Goal: Information Seeking & Learning: Learn about a topic

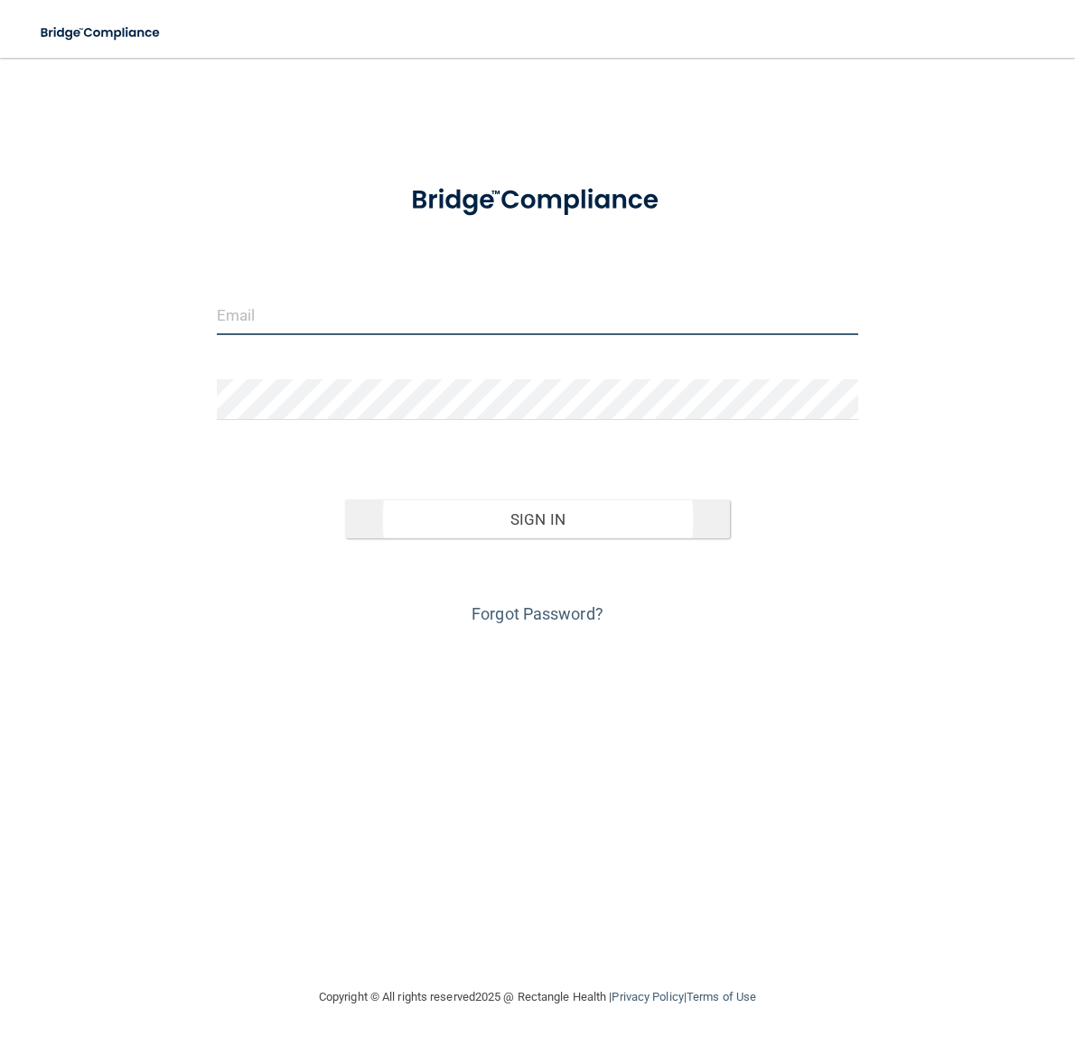
type input "[EMAIL_ADDRESS][DOMAIN_NAME]"
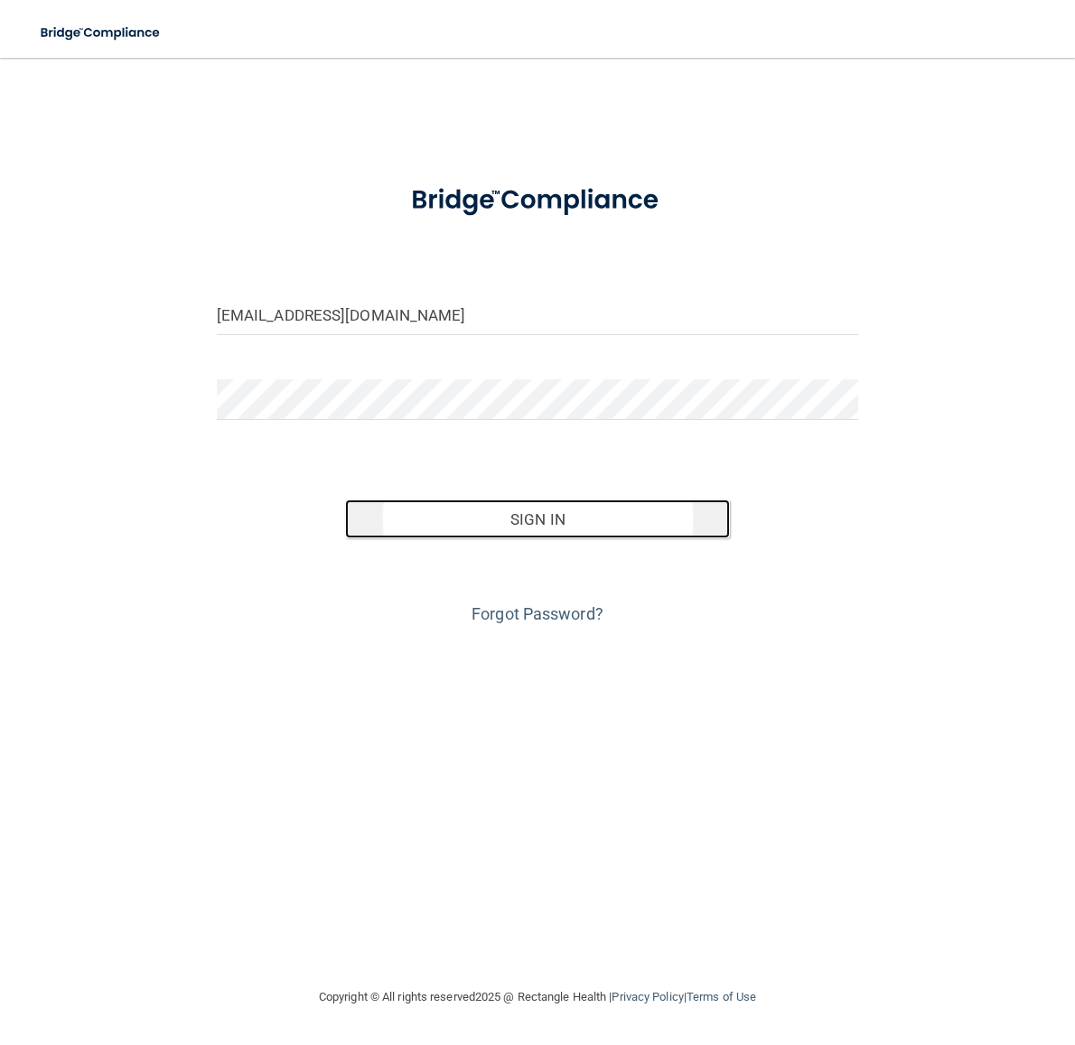
click at [573, 526] on button "Sign In" at bounding box center [537, 519] width 385 height 40
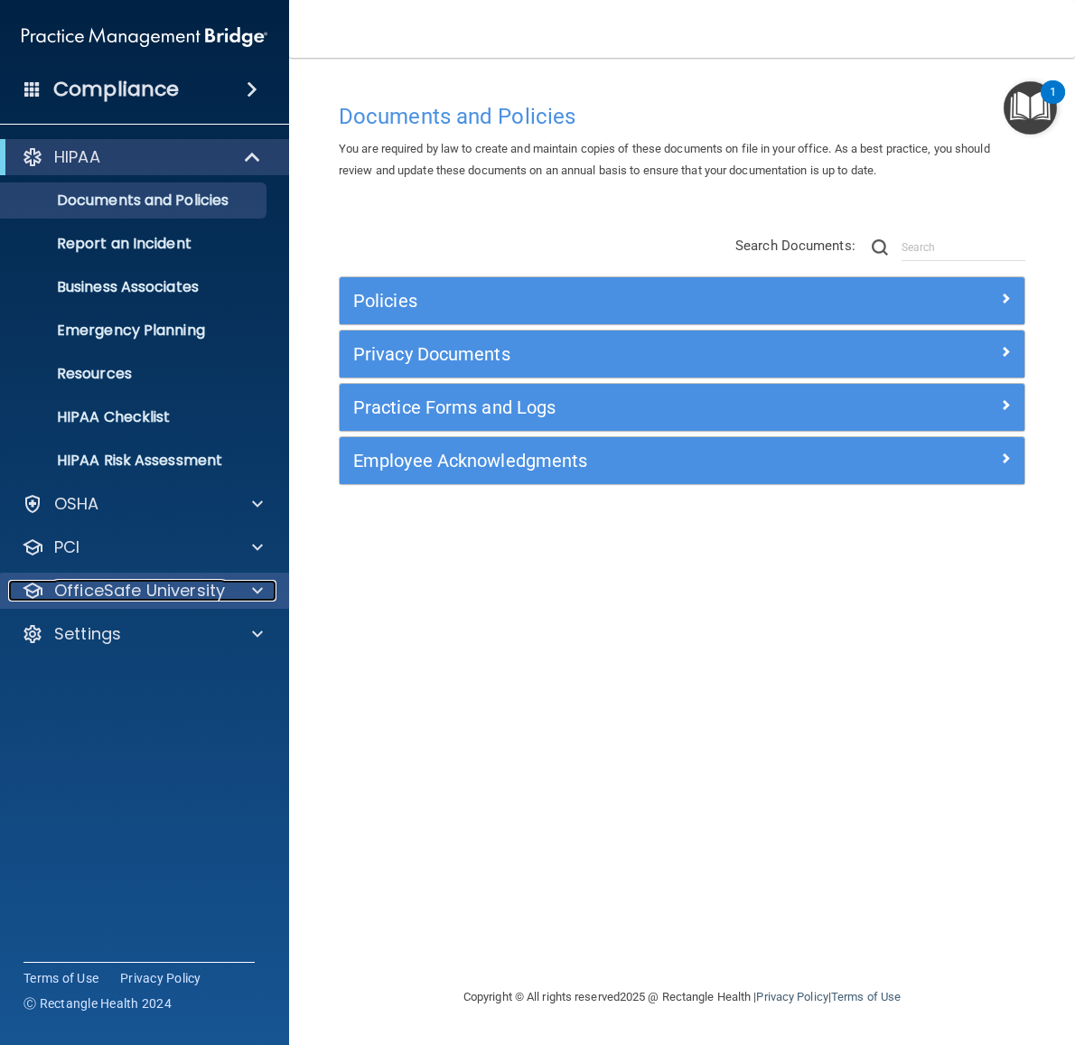
click at [257, 589] on span at bounding box center [257, 591] width 11 height 22
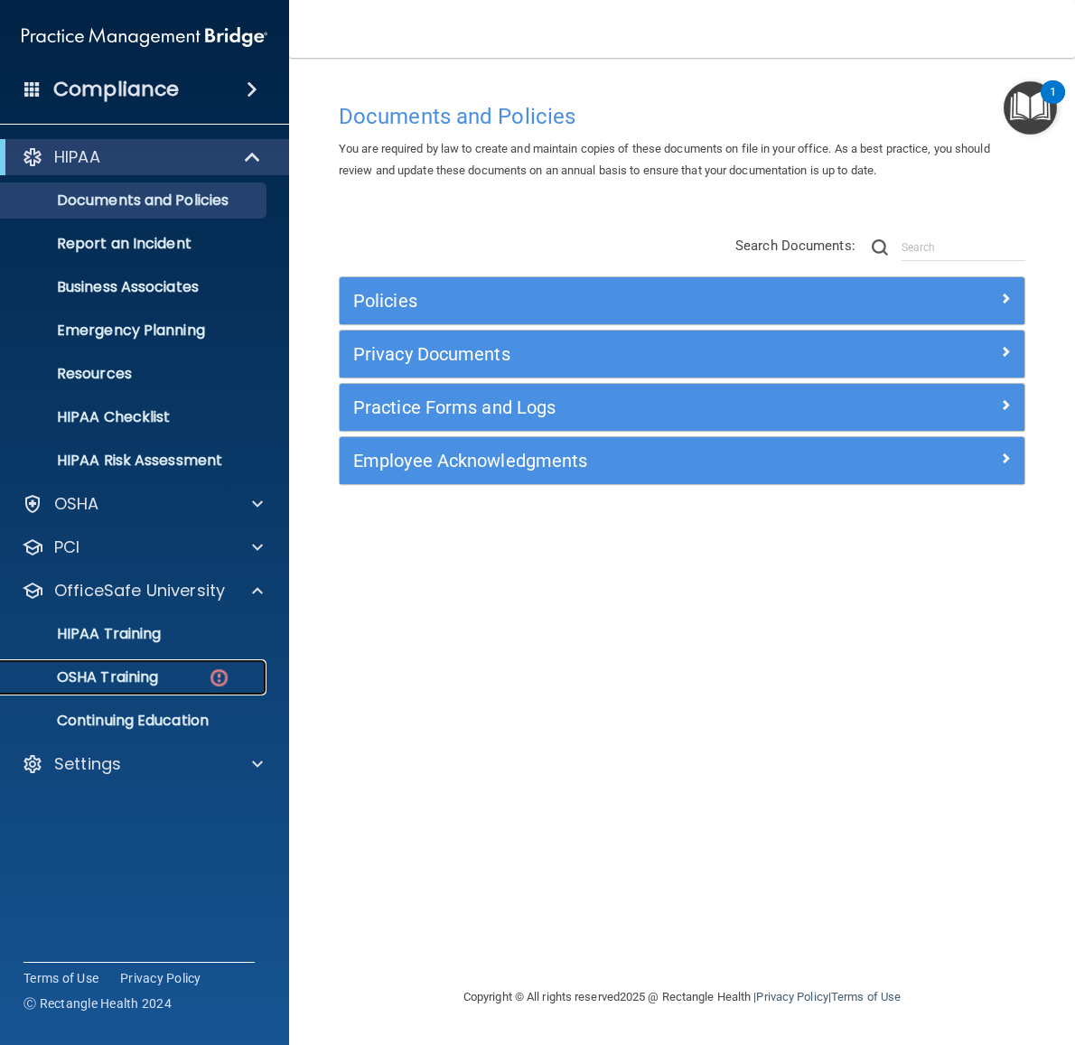
click at [144, 681] on p "OSHA Training" at bounding box center [85, 677] width 146 height 18
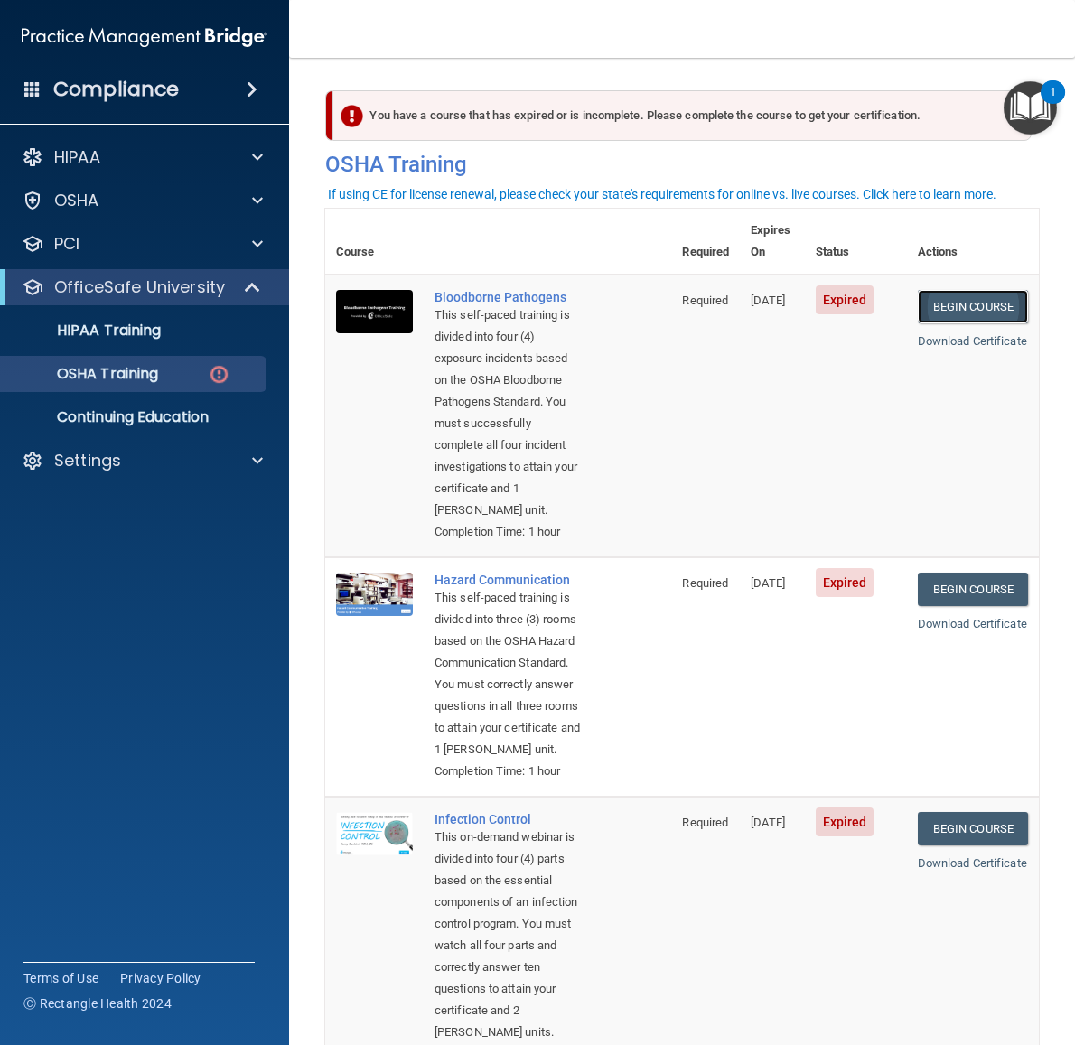
click at [957, 292] on link "Begin Course" at bounding box center [973, 306] width 110 height 33
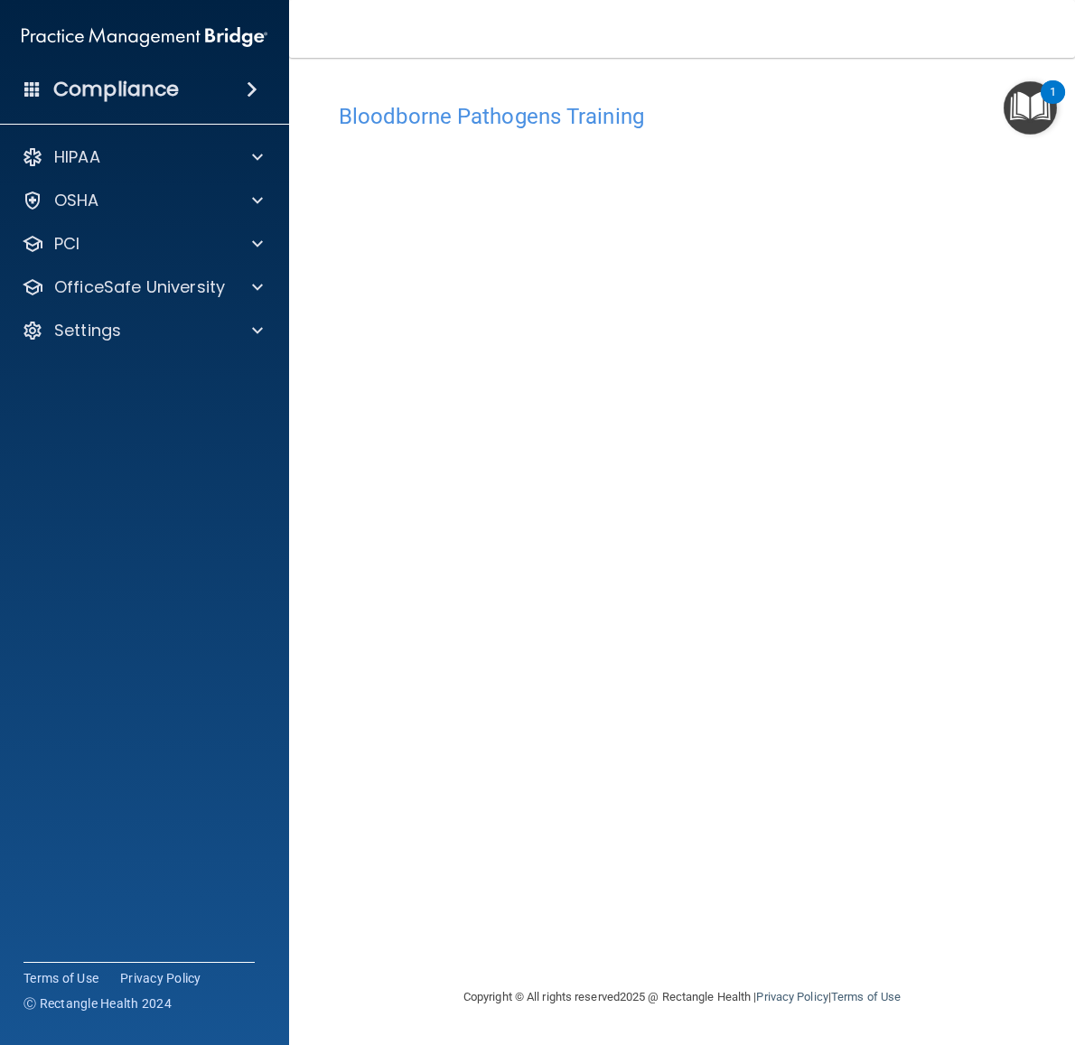
click at [592, 762] on div "Bloodborne Pathogens Training This course doesn’t expire until [DATE]. Are you …" at bounding box center [681, 540] width 713 height 892
click at [1036, 119] on img "Open Resource Center, 1 new notification" at bounding box center [1029, 107] width 53 height 53
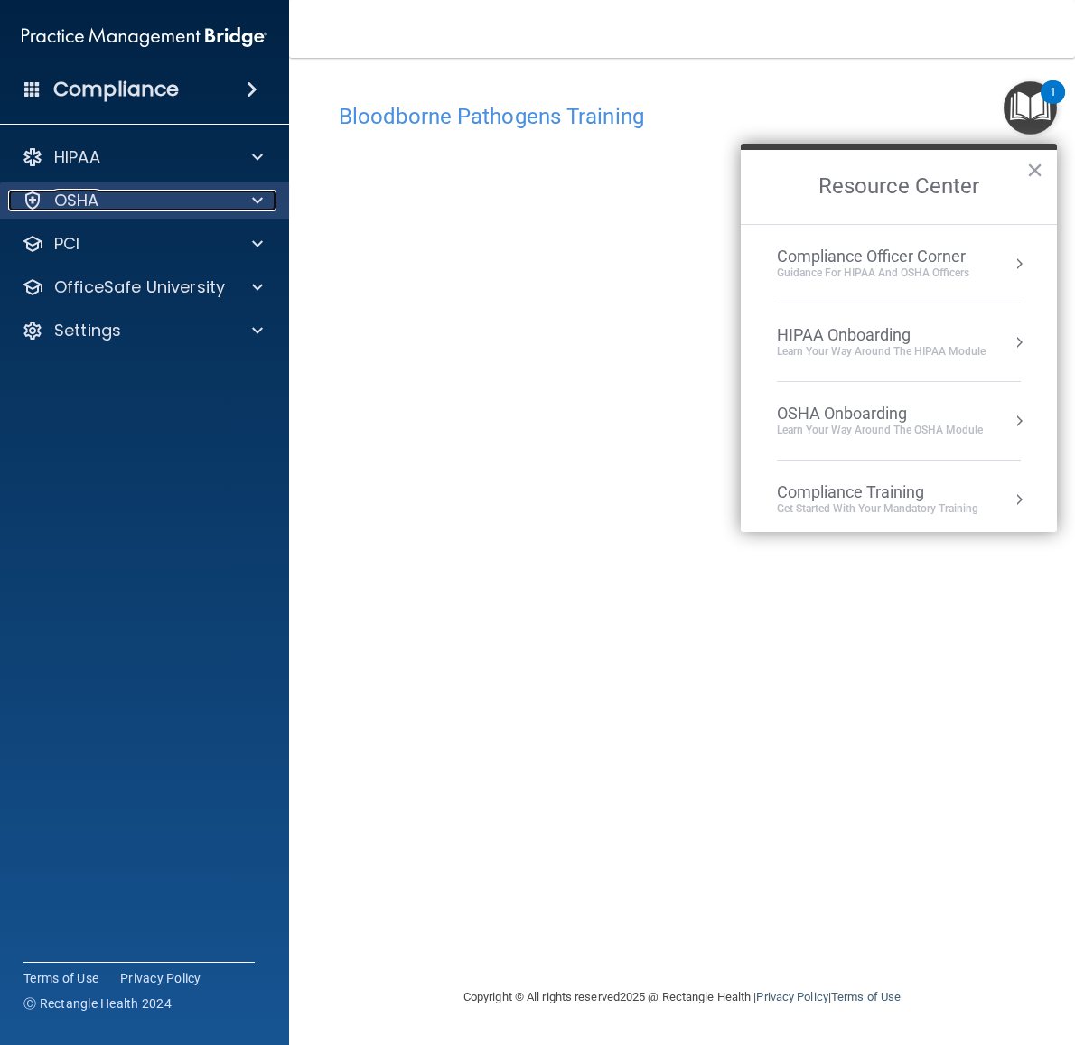
click at [174, 201] on div "OSHA" at bounding box center [120, 201] width 224 height 22
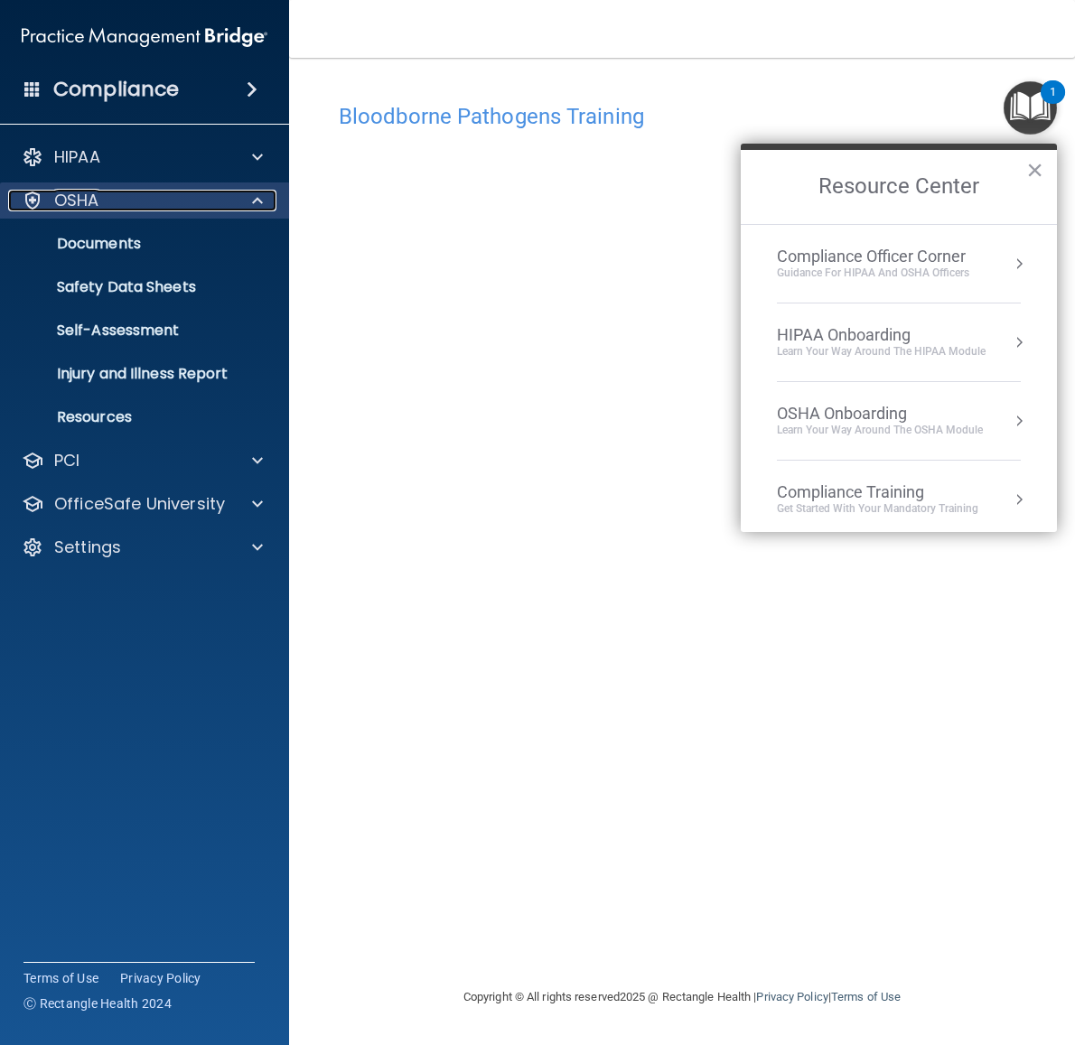
click at [265, 205] on div at bounding box center [254, 201] width 45 height 22
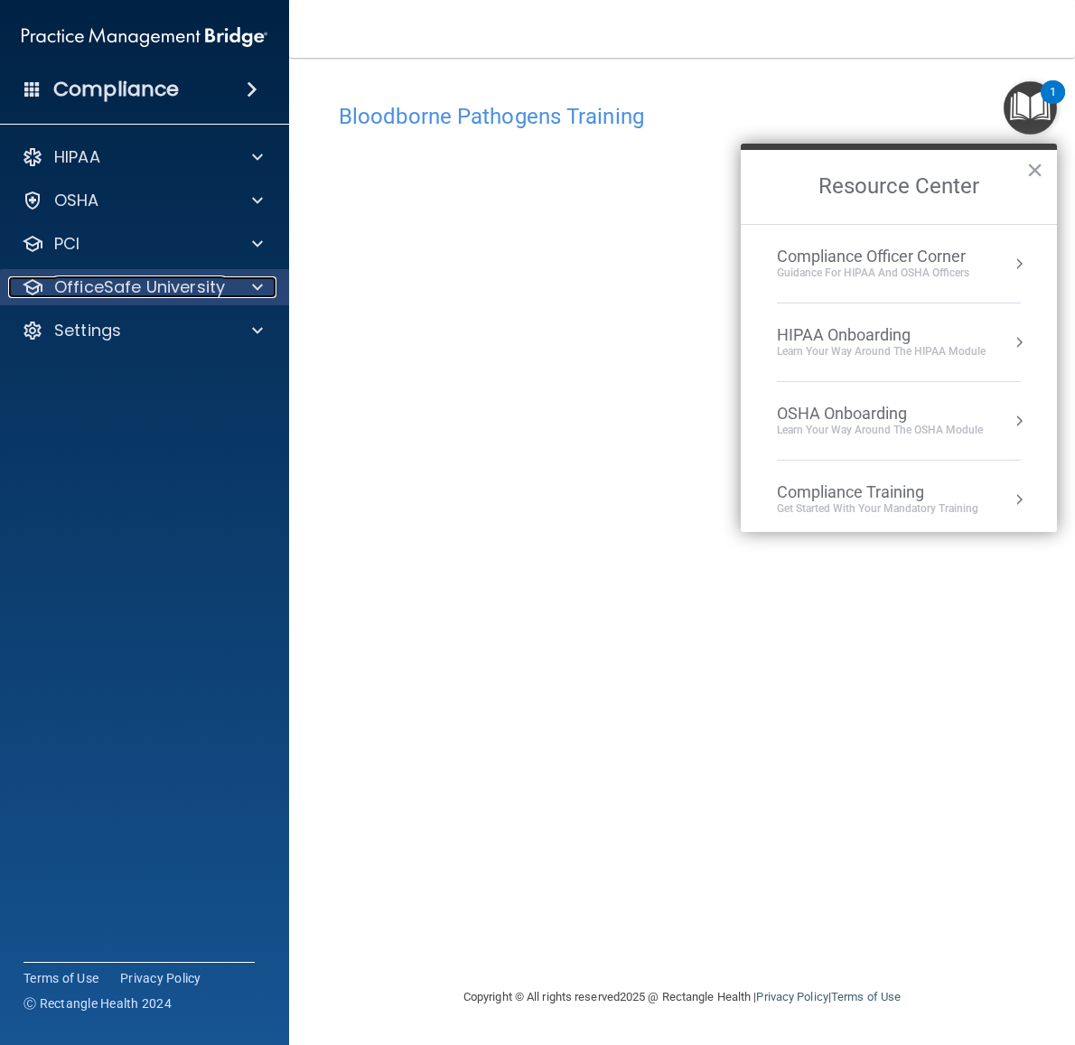
click at [257, 290] on span at bounding box center [257, 287] width 11 height 22
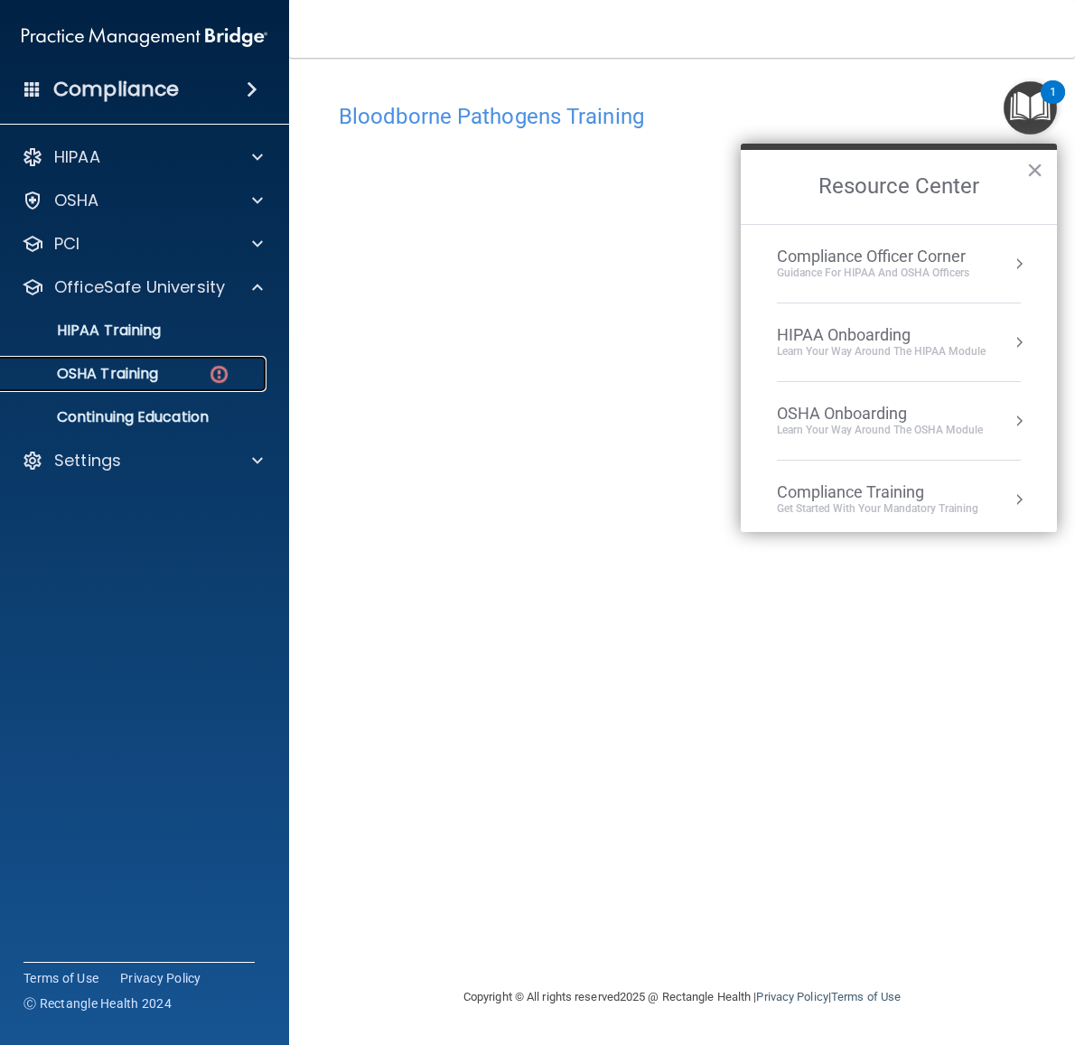
click at [131, 378] on p "OSHA Training" at bounding box center [85, 374] width 146 height 18
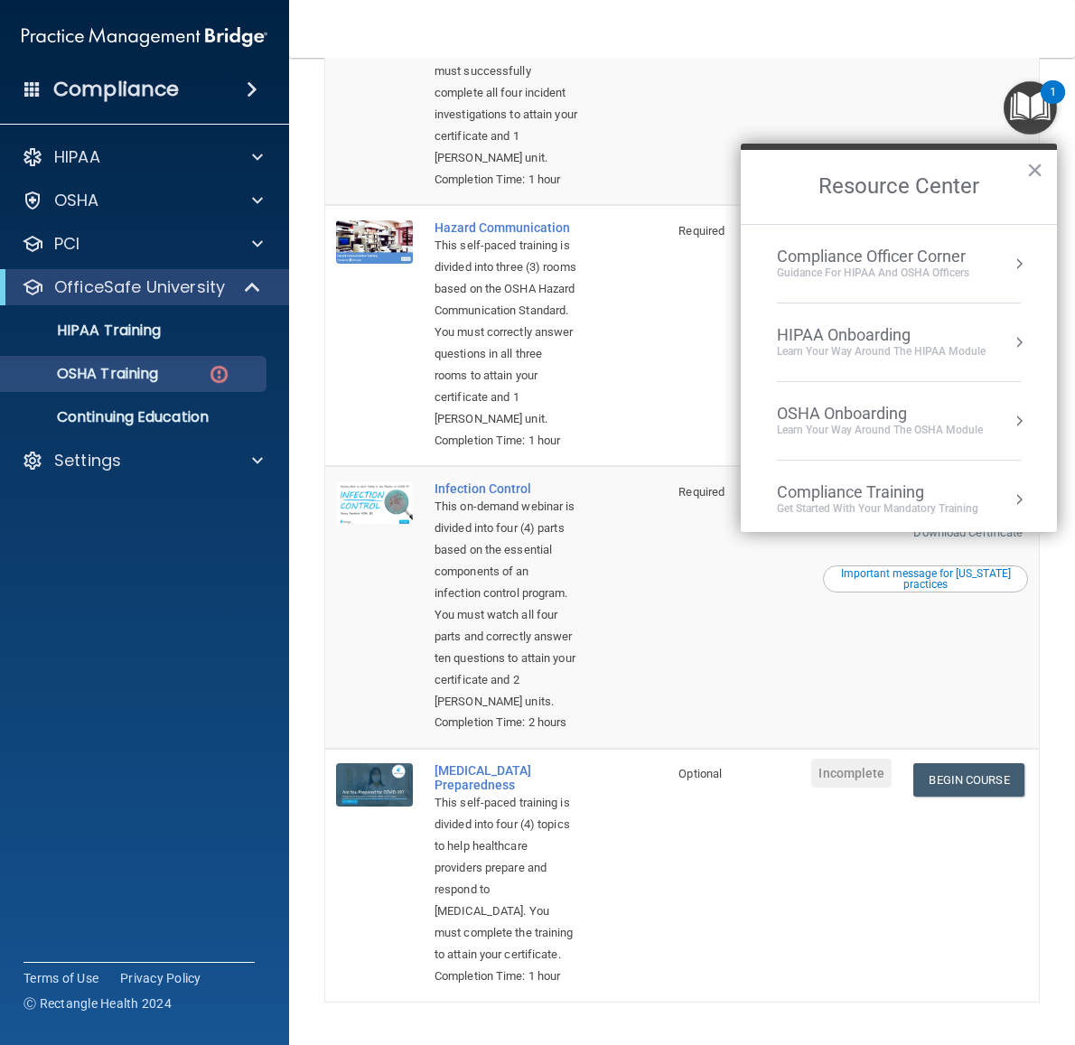
scroll to position [361, 0]
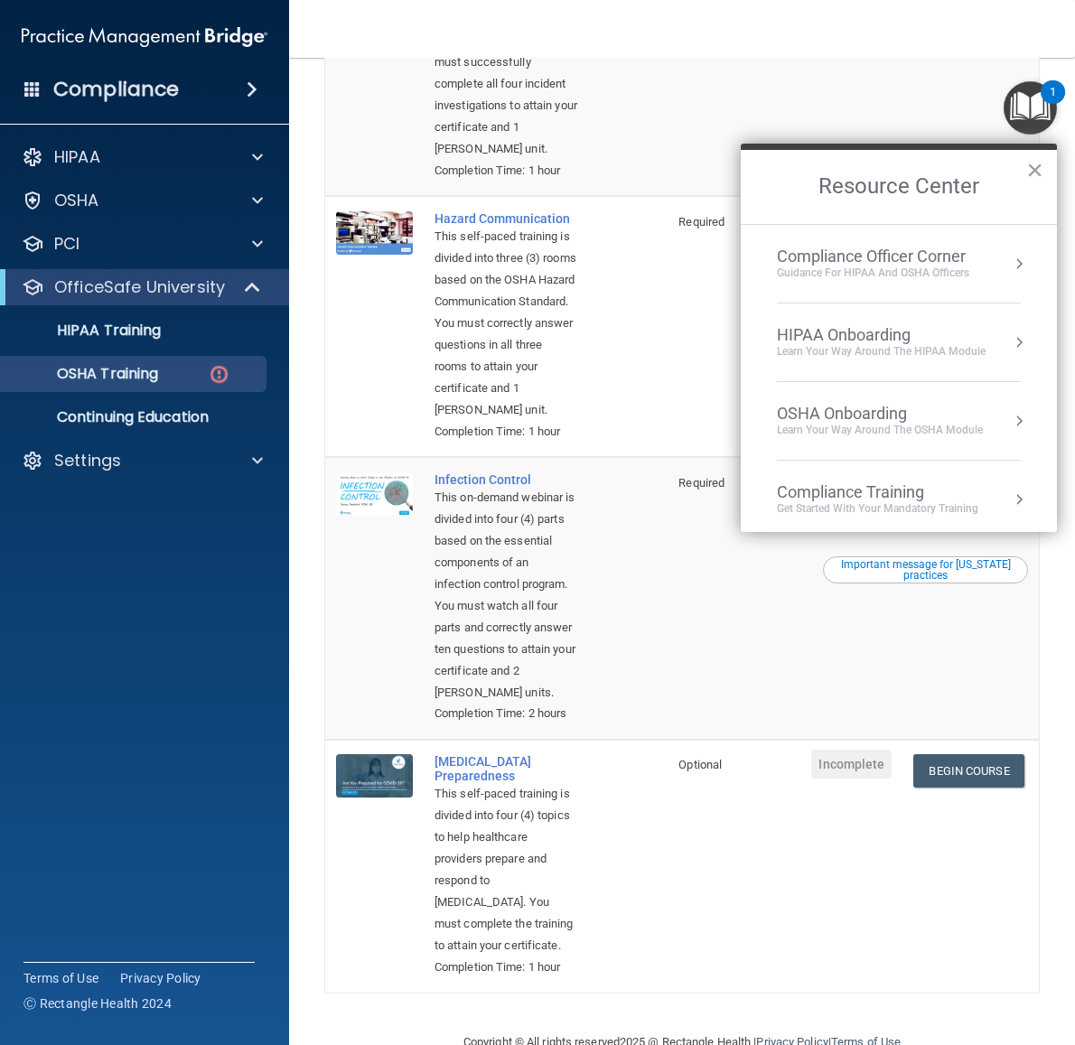
click at [691, 457] on td "Required" at bounding box center [701, 326] width 69 height 261
click at [1035, 178] on button "×" at bounding box center [1034, 169] width 17 height 29
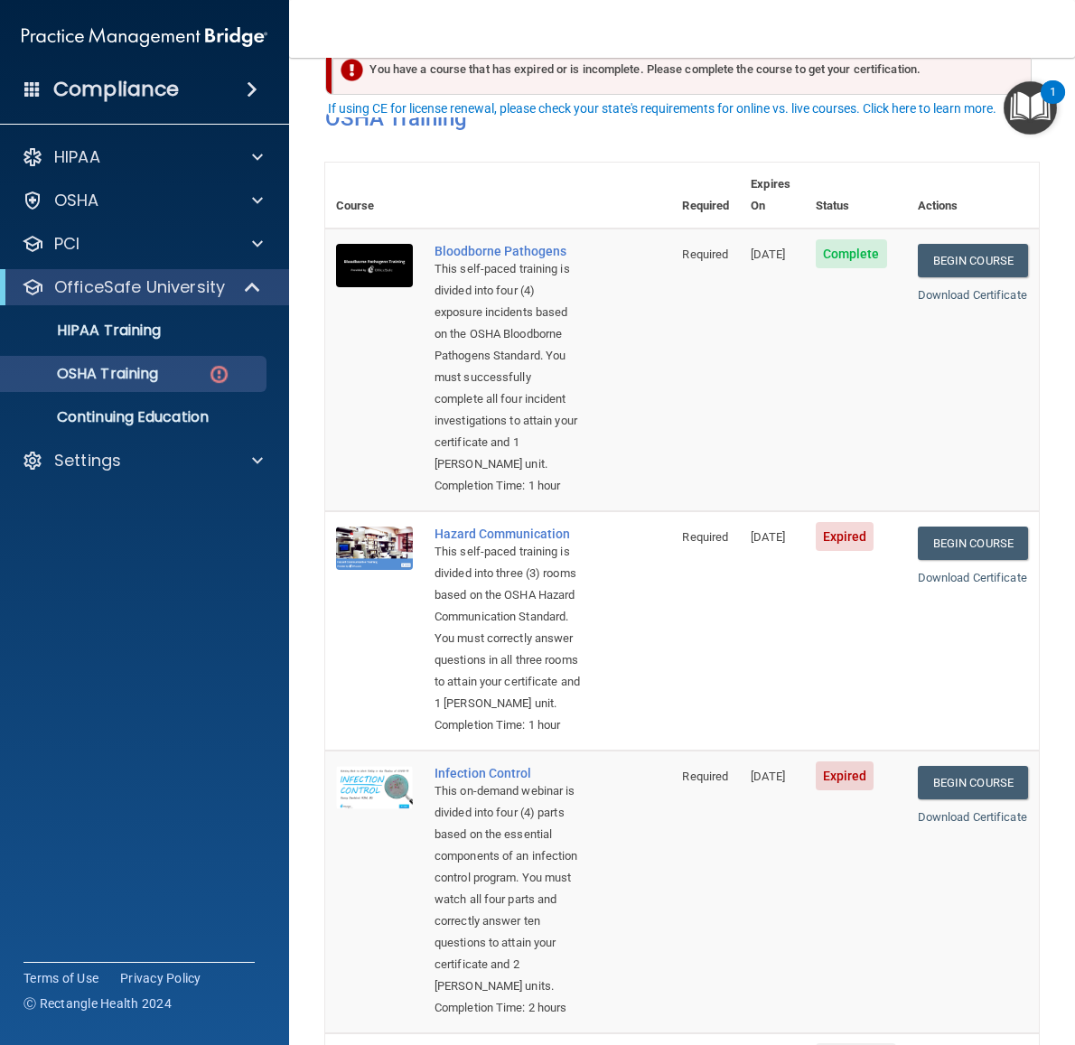
scroll to position [90, 0]
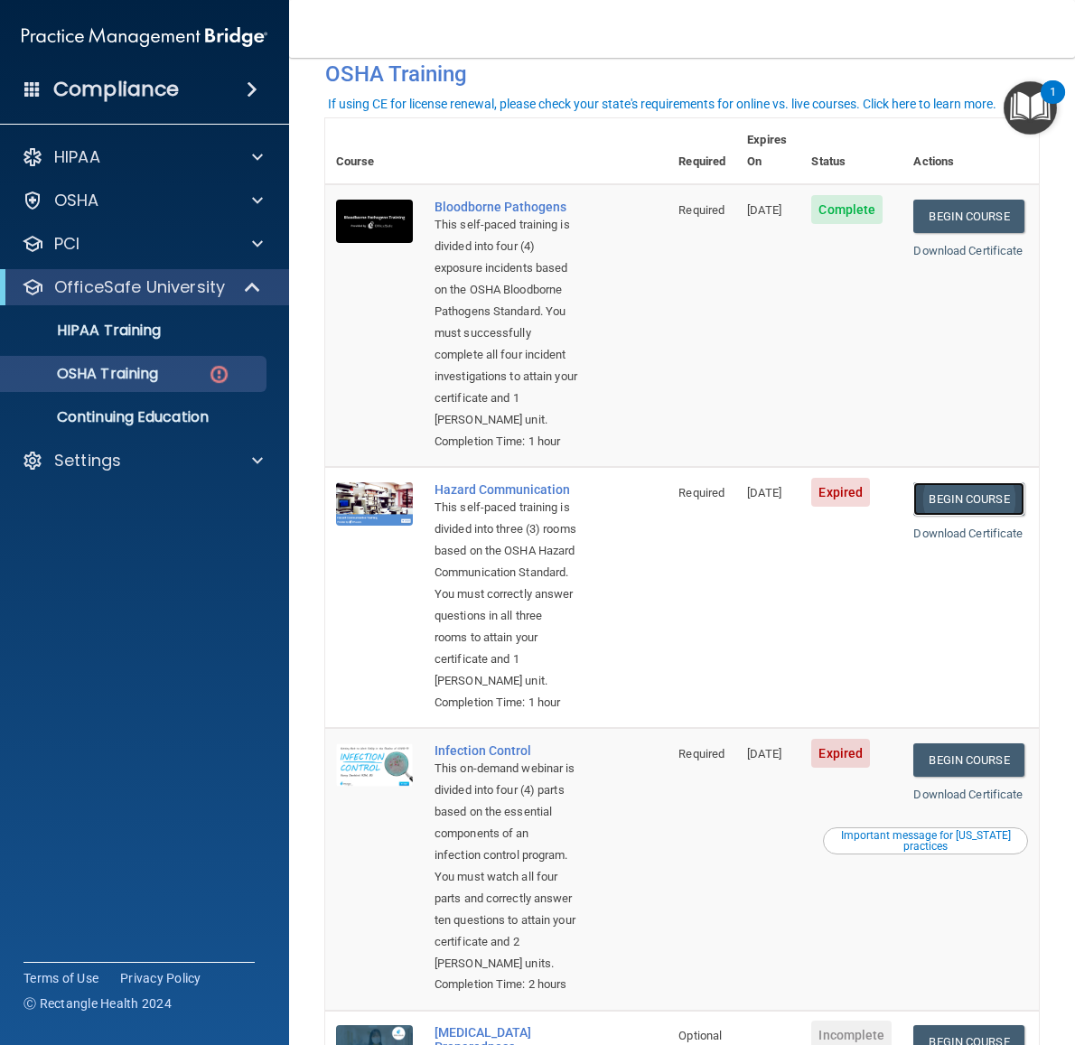
click at [962, 516] on link "Begin Course" at bounding box center [968, 498] width 110 height 33
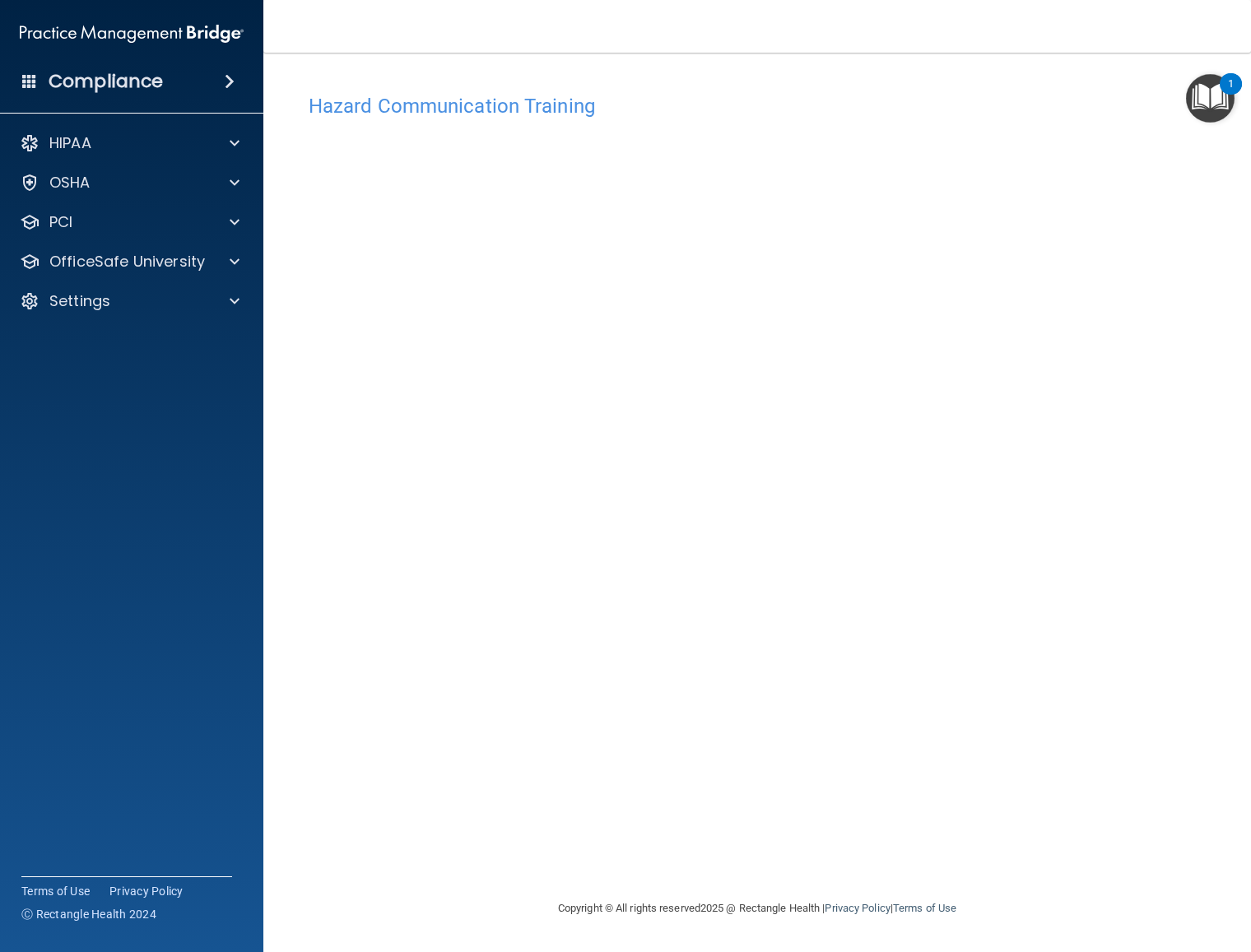
click at [664, 720] on div "Hazard Communication Training This course doesn’t expire until 10/09/2024. Are …" at bounding box center [756, 492] width 921 height 813
click at [164, 266] on p "OfficeSafe University" at bounding box center [127, 261] width 156 height 20
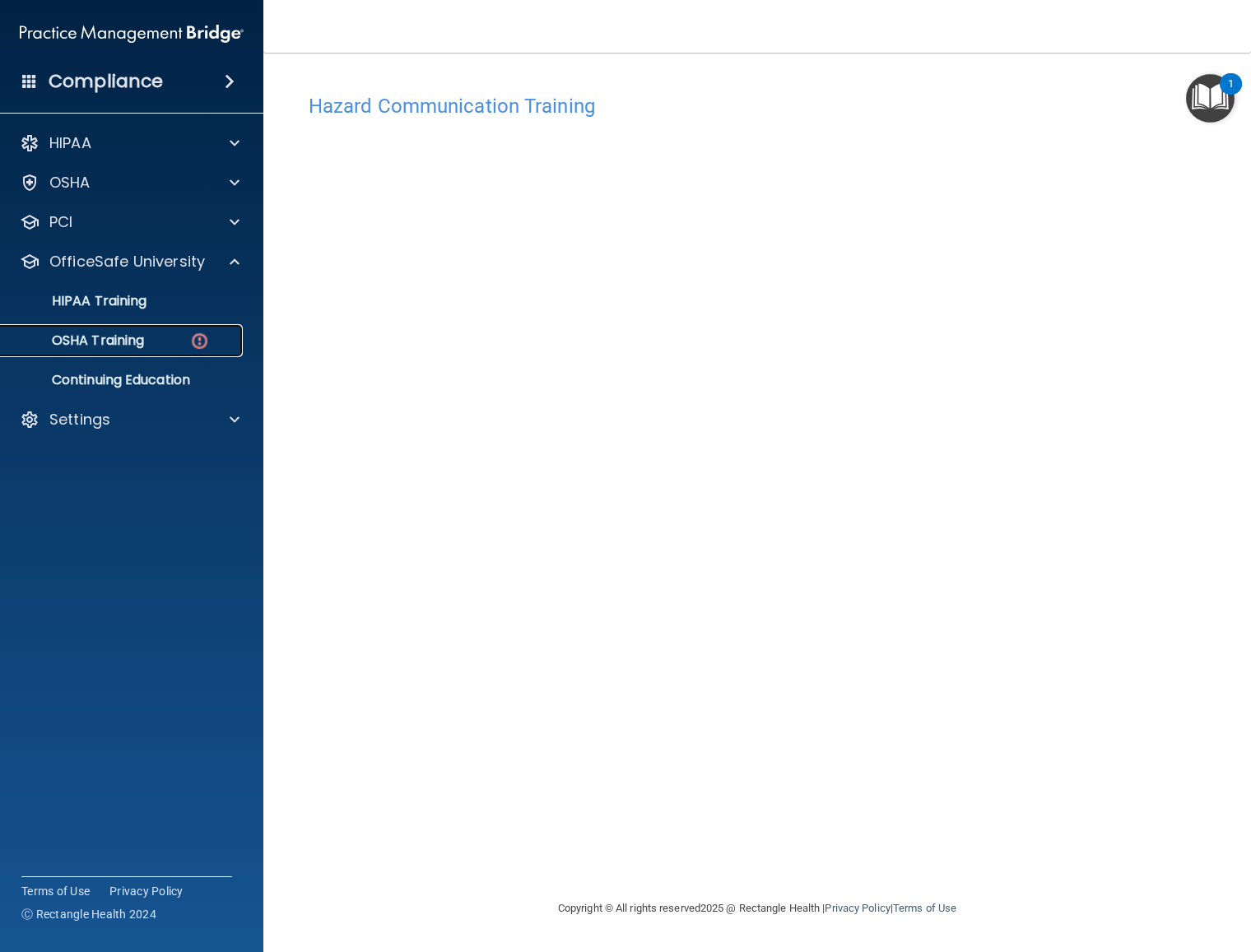
click at [142, 343] on p "OSHA Training" at bounding box center [77, 341] width 133 height 16
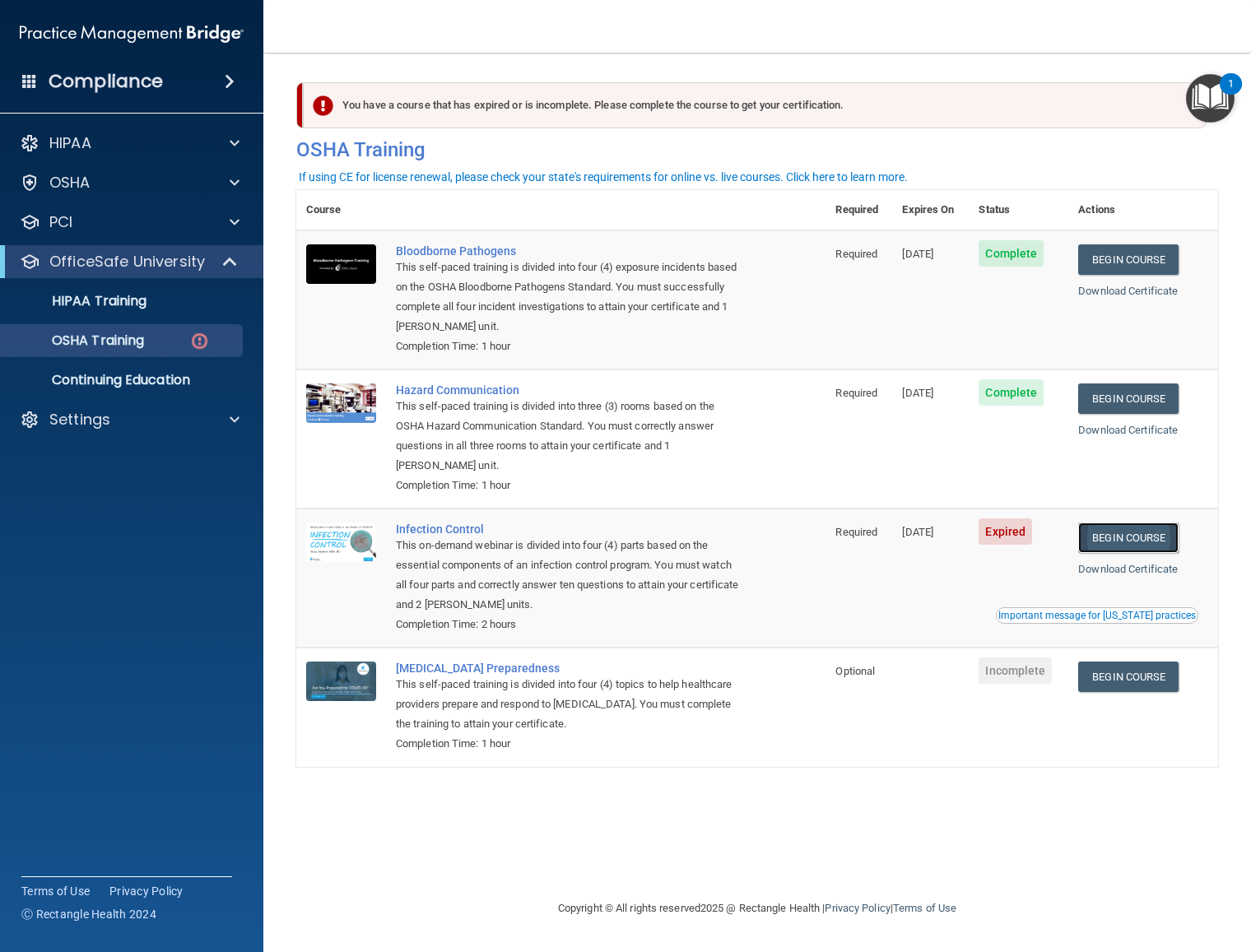
click at [979, 544] on link "Begin Course" at bounding box center [1128, 537] width 100 height 30
